Goal: Find specific page/section: Find specific page/section

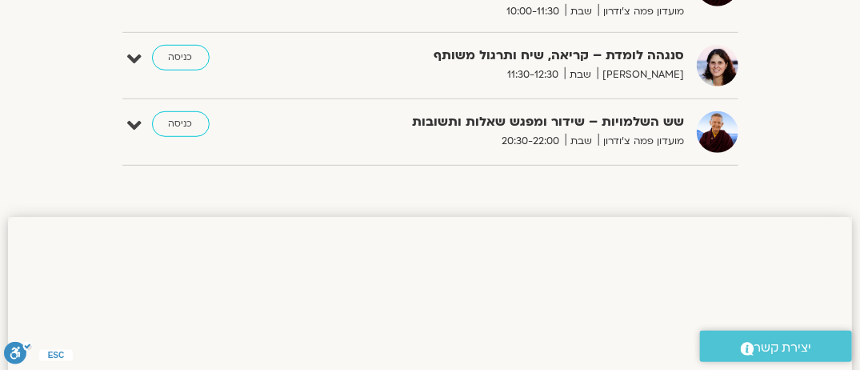
scroll to position [240, 0]
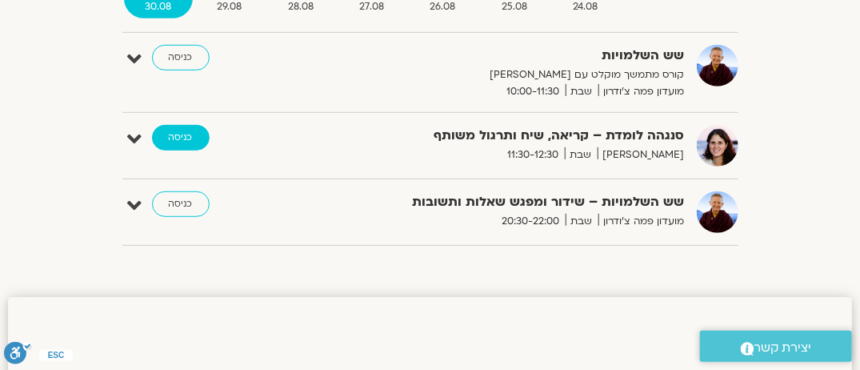
click at [180, 133] on link "כניסה" at bounding box center [181, 138] width 58 height 26
click at [180, 134] on link "כניסה" at bounding box center [181, 138] width 58 height 26
click at [180, 136] on link "כניסה" at bounding box center [181, 138] width 58 height 26
click at [181, 136] on link "כניסה" at bounding box center [181, 138] width 58 height 26
click at [181, 137] on link "כניסה" at bounding box center [181, 138] width 58 height 26
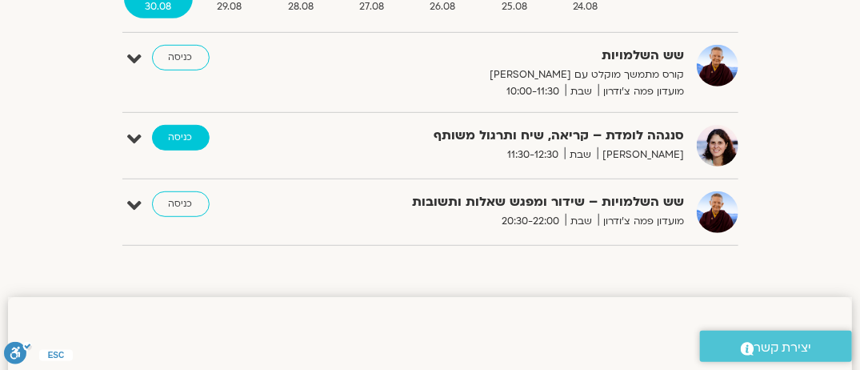
click at [165, 135] on link "כניסה" at bounding box center [181, 138] width 58 height 26
click at [177, 130] on link "כניסה" at bounding box center [181, 138] width 58 height 26
click at [177, 131] on link "כניסה" at bounding box center [181, 138] width 58 height 26
click at [178, 133] on link "כניסה" at bounding box center [181, 138] width 58 height 26
